Goal: Navigation & Orientation: Find specific page/section

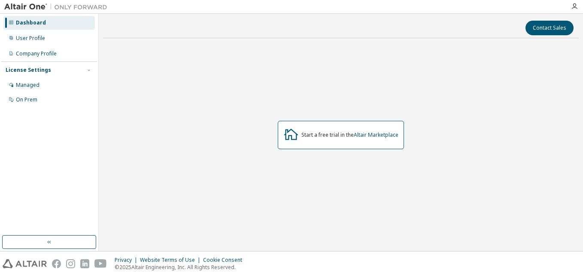
click at [338, 149] on div "Start a free trial in the Altair Marketplace" at bounding box center [341, 134] width 476 height 179
click at [36, 88] on div "Managed" at bounding box center [28, 85] width 24 height 7
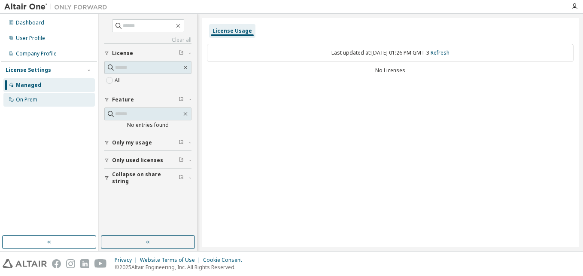
click at [64, 103] on div "On Prem" at bounding box center [48, 100] width 91 height 14
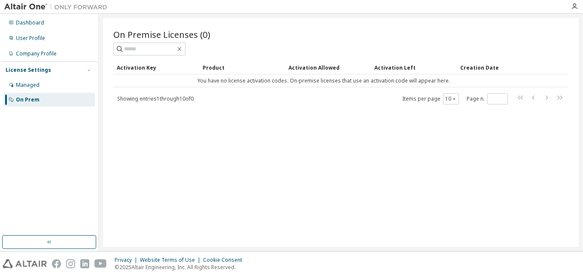
click at [67, 45] on div "Dashboard User Profile Company Profile License Settings Managed On Prem" at bounding box center [49, 61] width 96 height 92
click at [49, 38] on div "User Profile" at bounding box center [48, 38] width 91 height 14
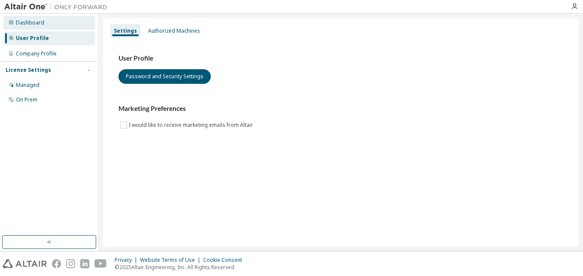
click at [54, 27] on div "Dashboard" at bounding box center [48, 23] width 91 height 14
